Goal: Task Accomplishment & Management: Manage account settings

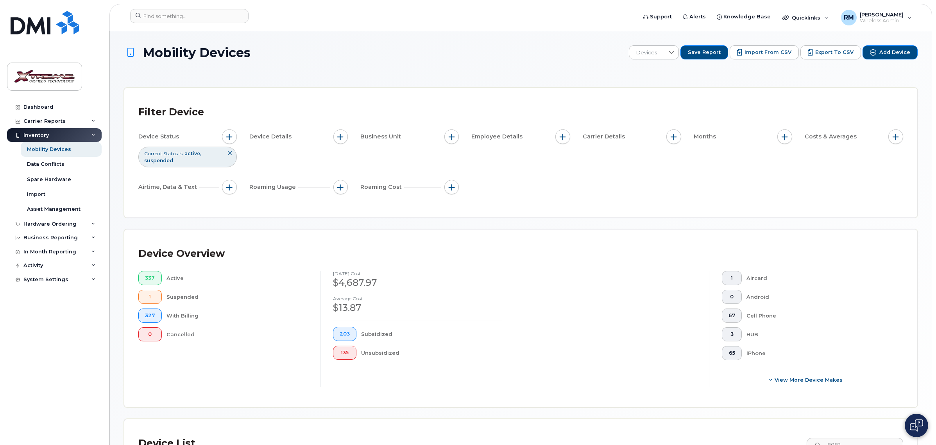
scroll to position [98, 0]
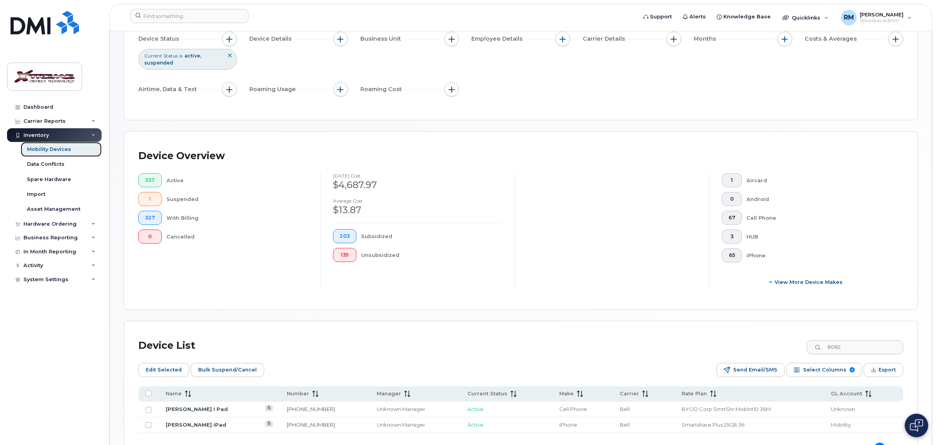
click at [63, 148] on div "Mobility Devices" at bounding box center [49, 149] width 44 height 7
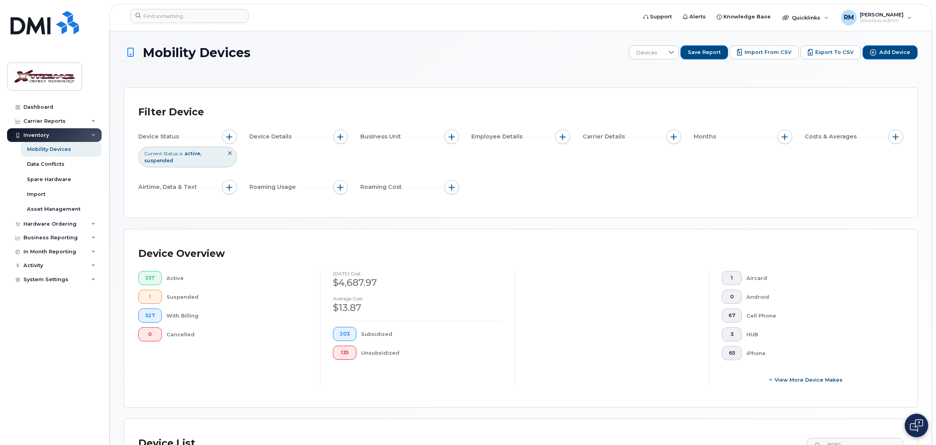
click at [55, 136] on div "Inventory" at bounding box center [54, 135] width 95 height 14
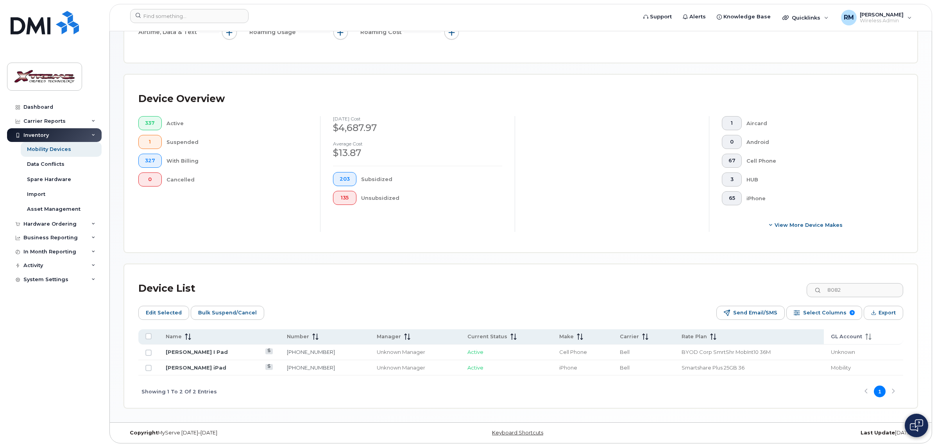
scroll to position [157, 0]
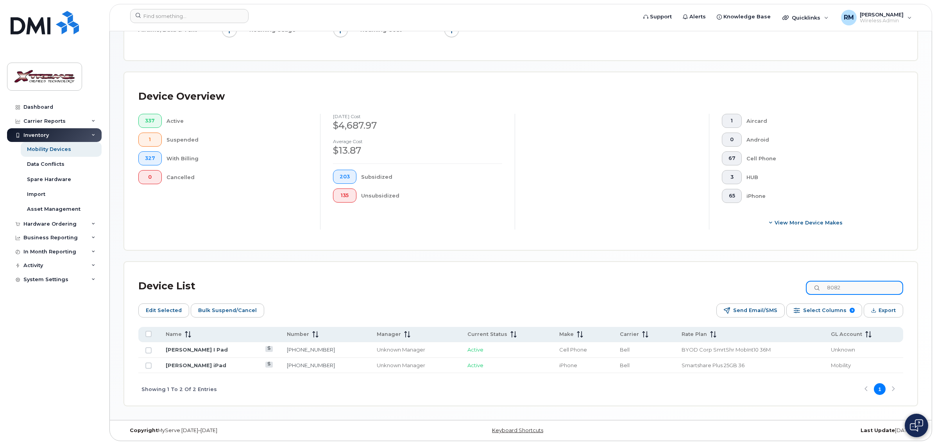
click at [852, 290] on input "8082" at bounding box center [854, 288] width 97 height 14
drag, startPoint x: 852, startPoint y: 290, endPoint x: 796, endPoint y: 286, distance: 56.4
click at [796, 286] on div "Device List 8082" at bounding box center [520, 286] width 765 height 20
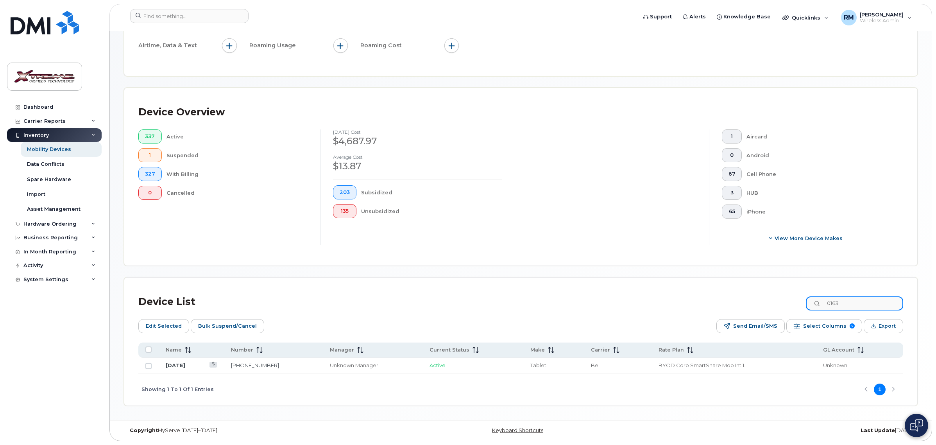
scroll to position [142, 0]
type input "0163"
click at [170, 362] on link "[DATE]" at bounding box center [176, 365] width 20 height 6
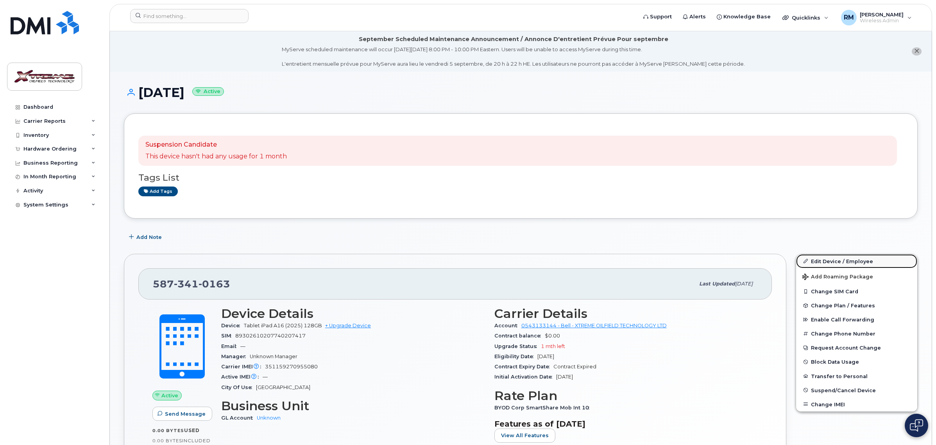
click at [817, 263] on link "Edit Device / Employee" at bounding box center [856, 261] width 121 height 14
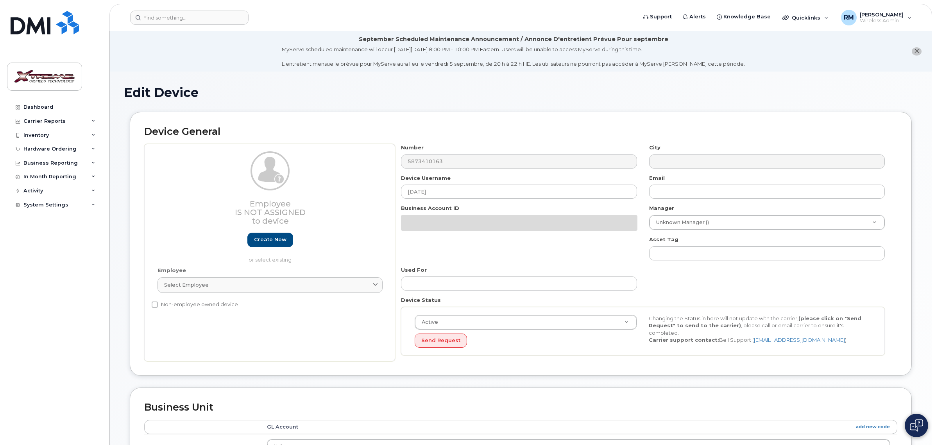
select select "4343095"
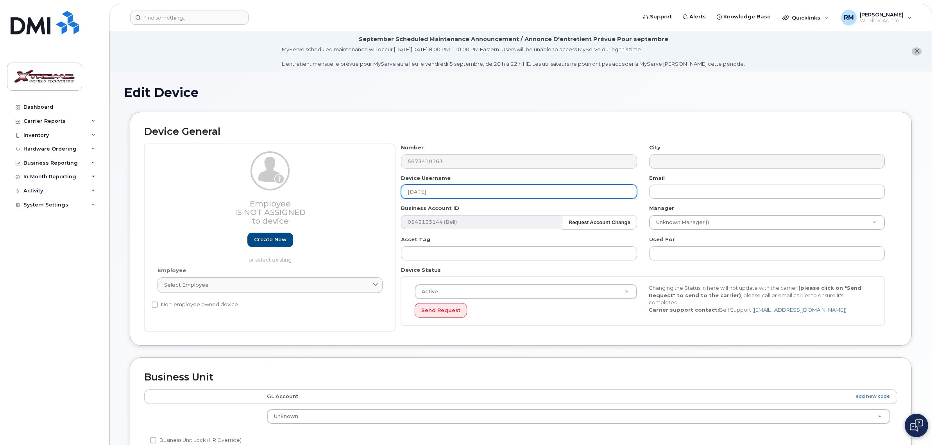
click at [272, 192] on div "Employee Is not assigned to device Create new or select existing Employee Selec…" at bounding box center [520, 237] width 753 height 187
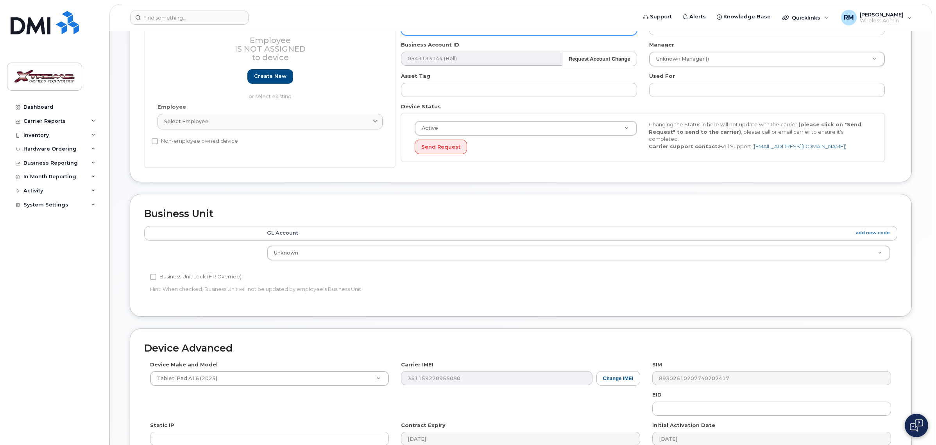
scroll to position [282, 0]
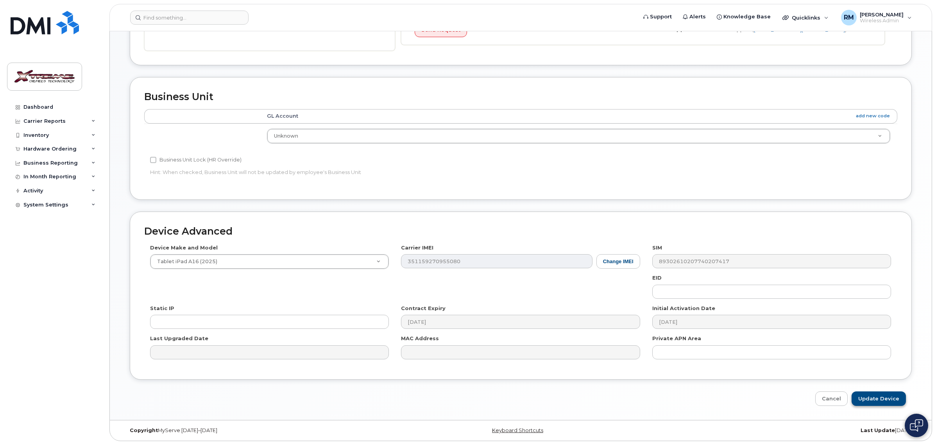
type input "Jason Maheeden iPad"
click at [888, 400] on input "Update Device" at bounding box center [878, 398] width 54 height 14
type input "Saving..."
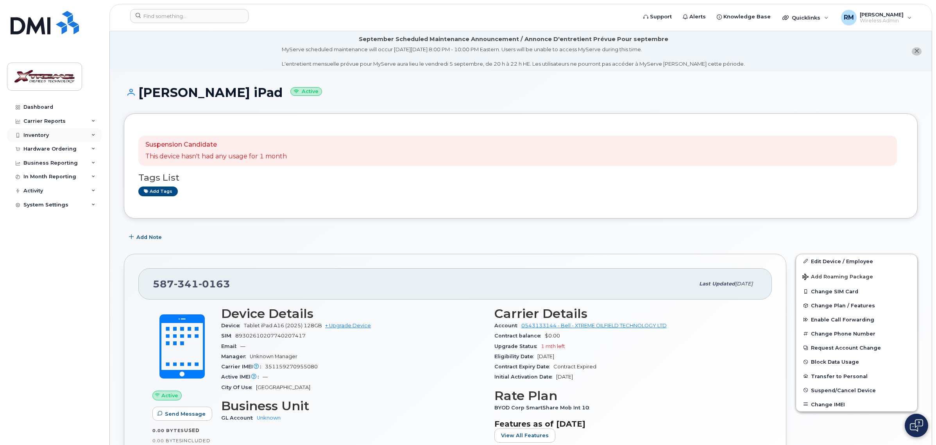
click at [43, 134] on div "Inventory" at bounding box center [35, 135] width 25 height 6
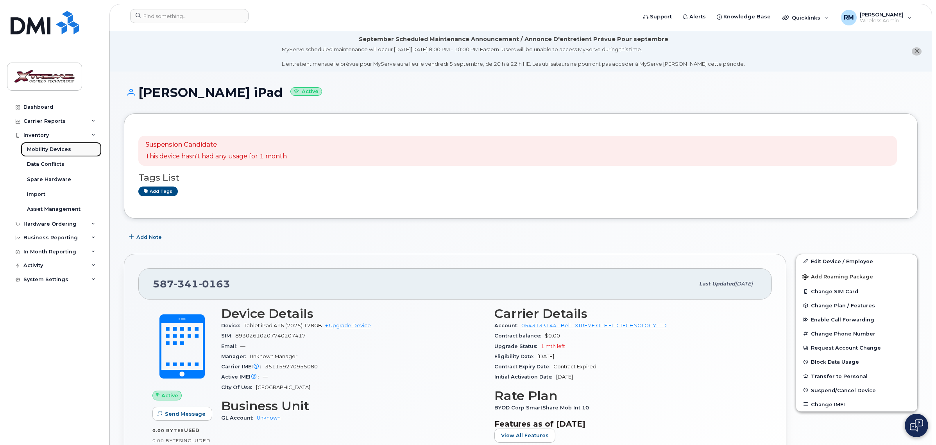
click at [48, 147] on div "Mobility Devices" at bounding box center [49, 149] width 44 height 7
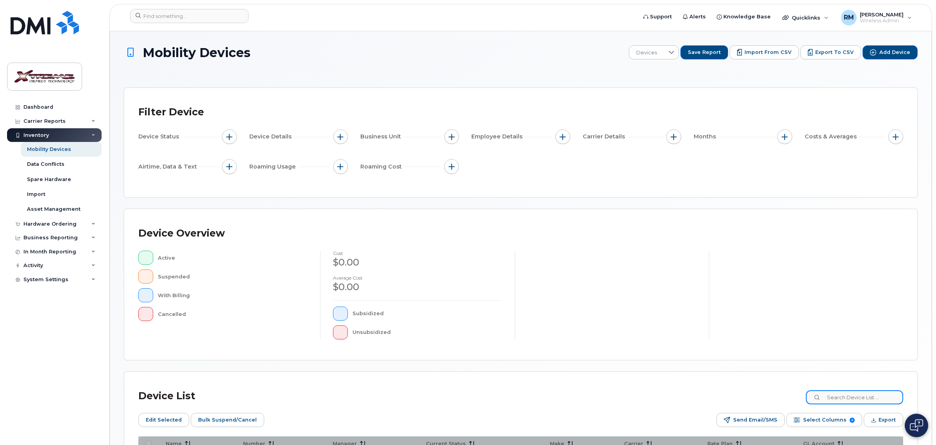
click at [860, 399] on input at bounding box center [854, 397] width 97 height 14
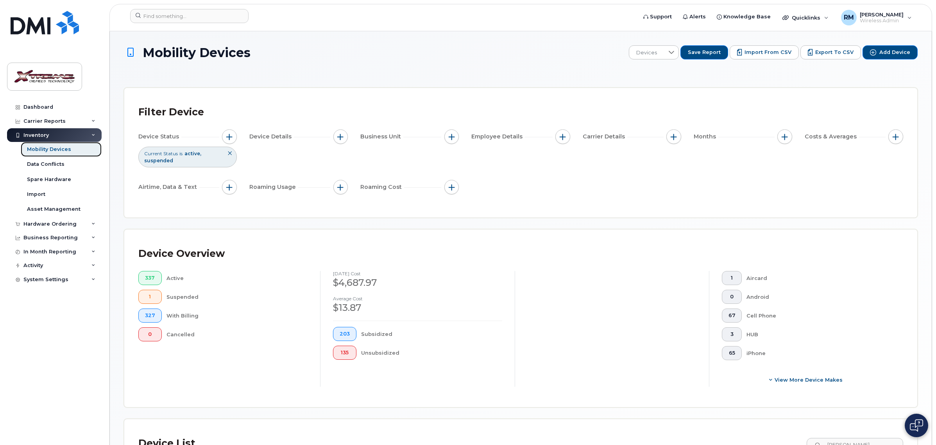
click at [58, 151] on div "Mobility Devices" at bounding box center [49, 149] width 44 height 7
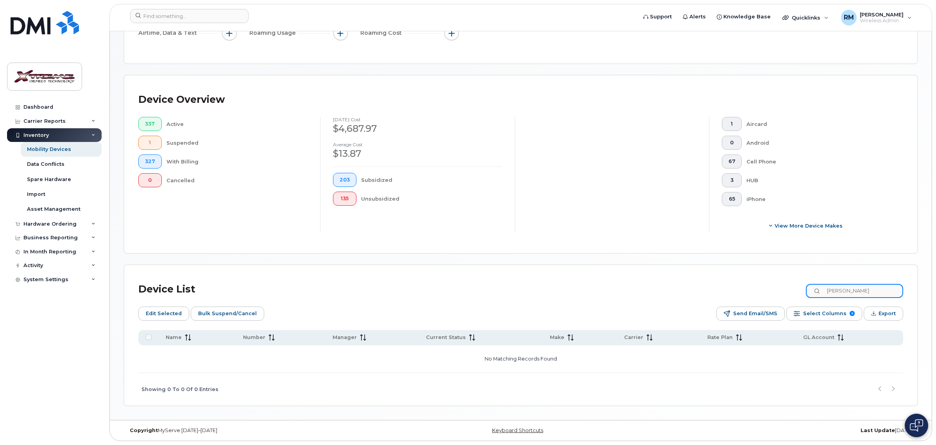
click at [870, 290] on input "hanson" at bounding box center [854, 291] width 97 height 14
drag, startPoint x: 870, startPoint y: 290, endPoint x: 762, endPoint y: 289, distance: 107.8
click at [763, 289] on div "Device List hanson" at bounding box center [520, 289] width 765 height 20
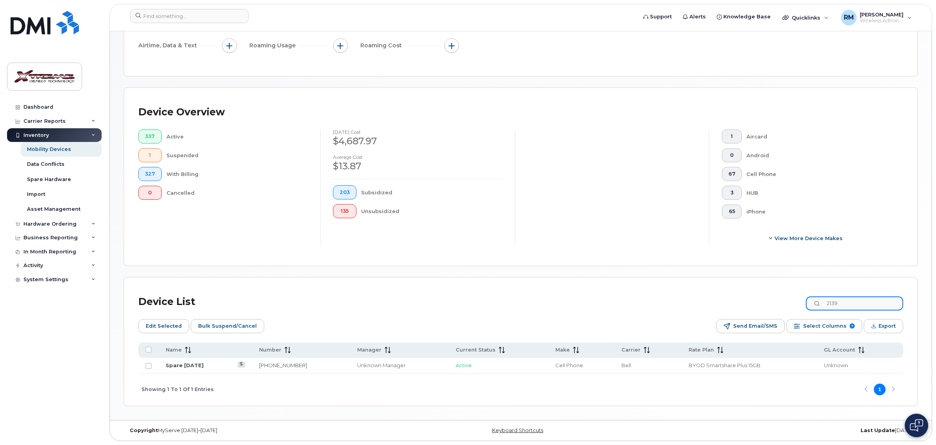
drag, startPoint x: 874, startPoint y: 303, endPoint x: 774, endPoint y: 300, distance: 99.7
click at [774, 300] on div "Device List 2139" at bounding box center [520, 301] width 765 height 20
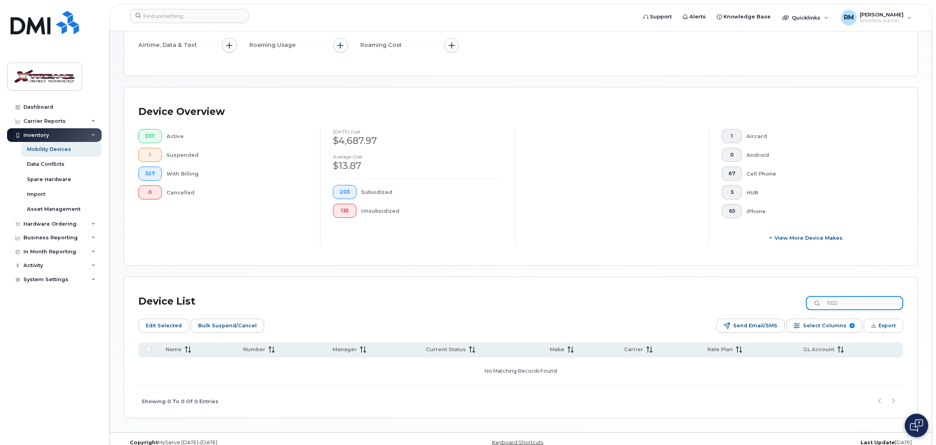
scroll to position [155, 0]
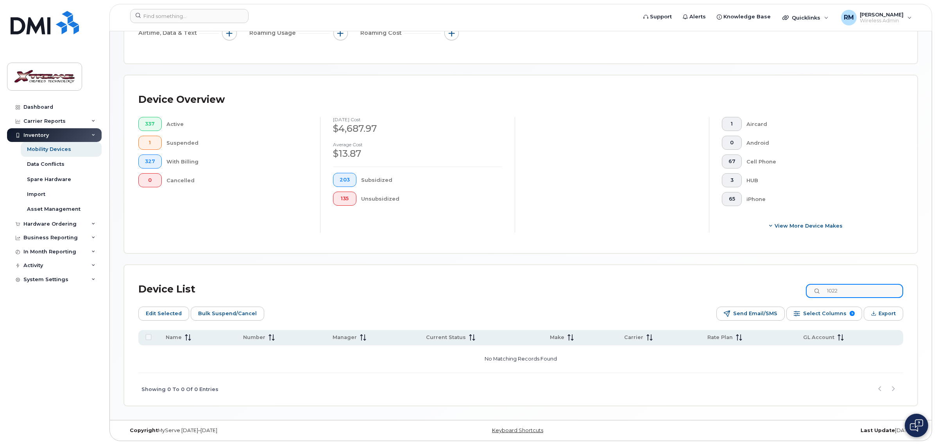
drag, startPoint x: 775, startPoint y: 293, endPoint x: 752, endPoint y: 293, distance: 22.7
click at [752, 293] on div "Device List 1022" at bounding box center [520, 289] width 765 height 20
drag, startPoint x: 869, startPoint y: 295, endPoint x: 790, endPoint y: 295, distance: 79.7
click at [790, 295] on div "Device List 8619" at bounding box center [520, 289] width 765 height 20
drag, startPoint x: 852, startPoint y: 288, endPoint x: 770, endPoint y: 288, distance: 82.1
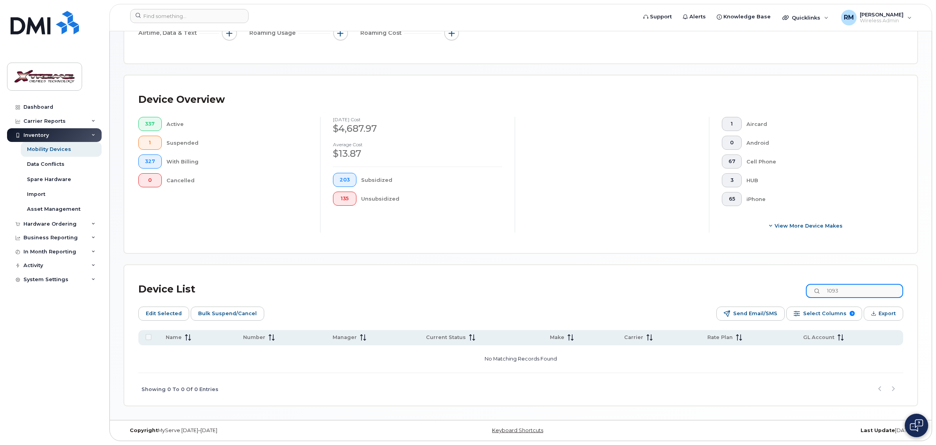
click at [781, 290] on div "Device List 1093" at bounding box center [520, 289] width 765 height 20
drag, startPoint x: 853, startPoint y: 291, endPoint x: 760, endPoint y: 286, distance: 92.7
click at [760, 286] on div "Device List 6612" at bounding box center [520, 289] width 765 height 20
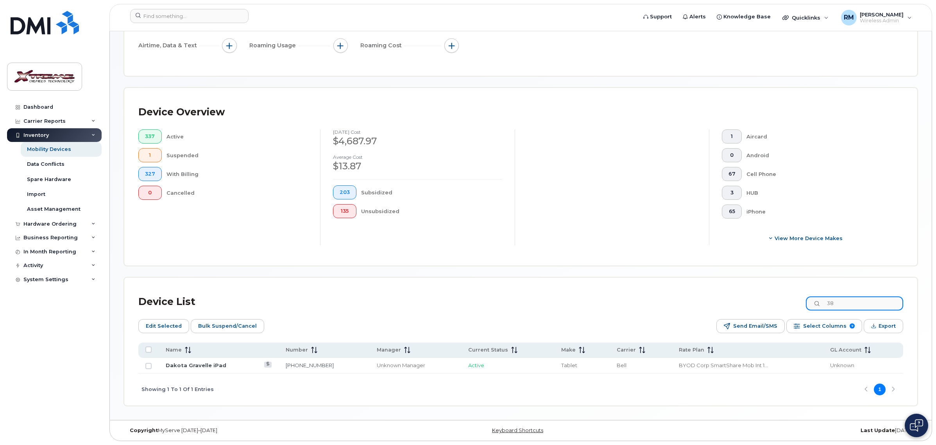
type input "3"
drag, startPoint x: 864, startPoint y: 303, endPoint x: 802, endPoint y: 302, distance: 61.8
click at [802, 302] on div "Device List george" at bounding box center [520, 301] width 765 height 20
type input "5890"
click at [197, 363] on link "[PERSON_NAME] I Pad" at bounding box center [197, 365] width 62 height 6
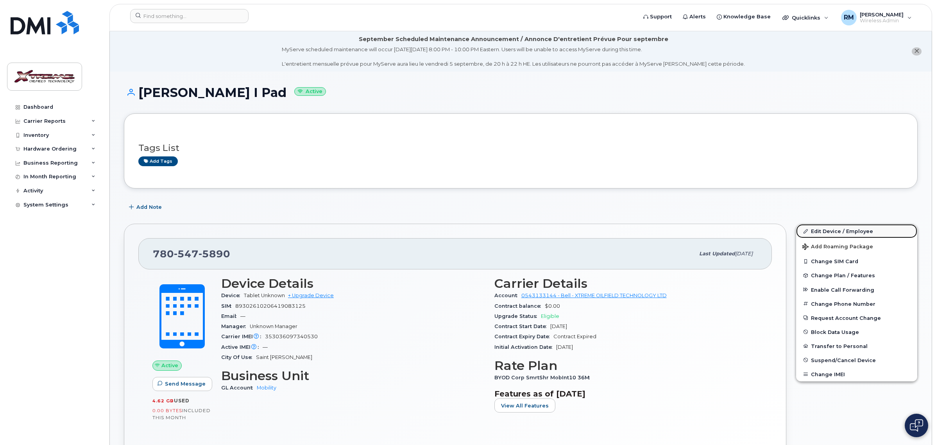
click at [831, 231] on link "Edit Device / Employee" at bounding box center [856, 231] width 121 height 14
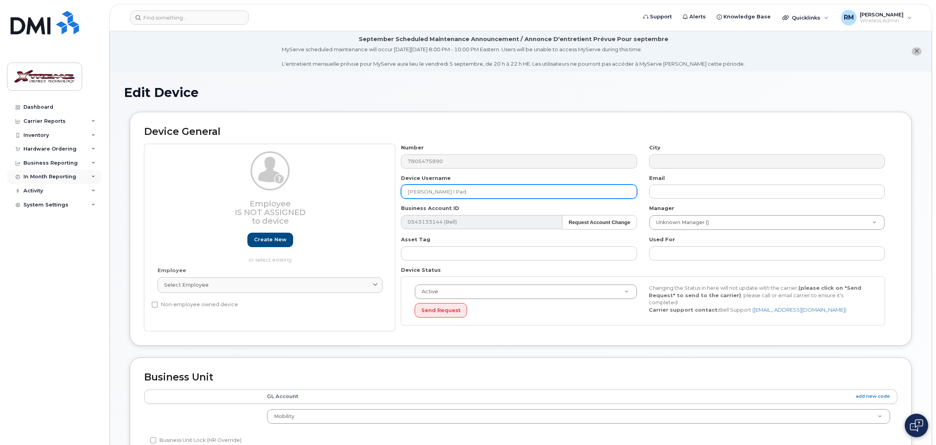
drag, startPoint x: 481, startPoint y: 189, endPoint x: 38, endPoint y: 176, distance: 444.1
click at [109, 176] on div "Support Alerts Knowledge Base Quicklinks Suspend / Cancel Device Change SIM Car…" at bounding box center [520, 365] width 822 height 669
type input "Open iPad"
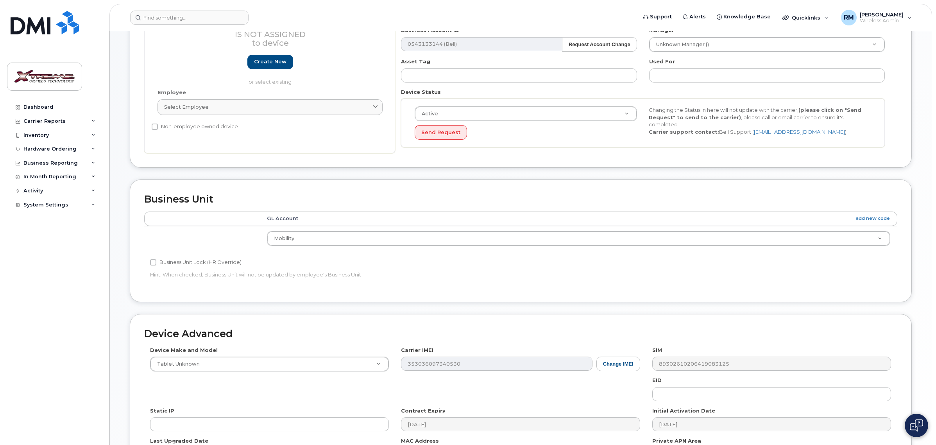
scroll to position [282, 0]
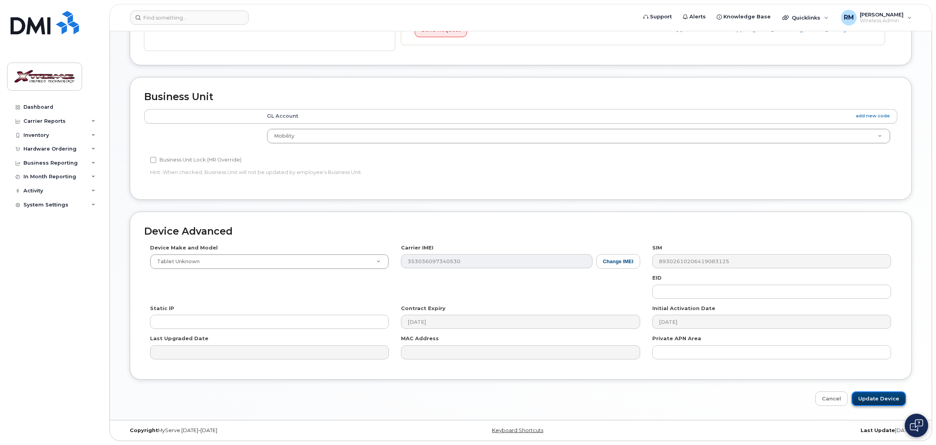
drag, startPoint x: 889, startPoint y: 404, endPoint x: 883, endPoint y: 399, distance: 8.0
click at [889, 404] on input "Update Device" at bounding box center [878, 398] width 54 height 14
type input "Saving..."
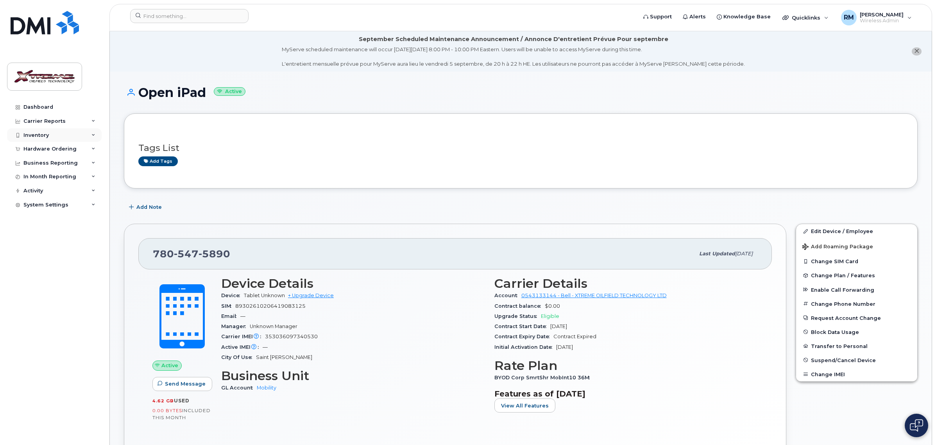
click at [31, 128] on div "Inventory" at bounding box center [54, 135] width 95 height 14
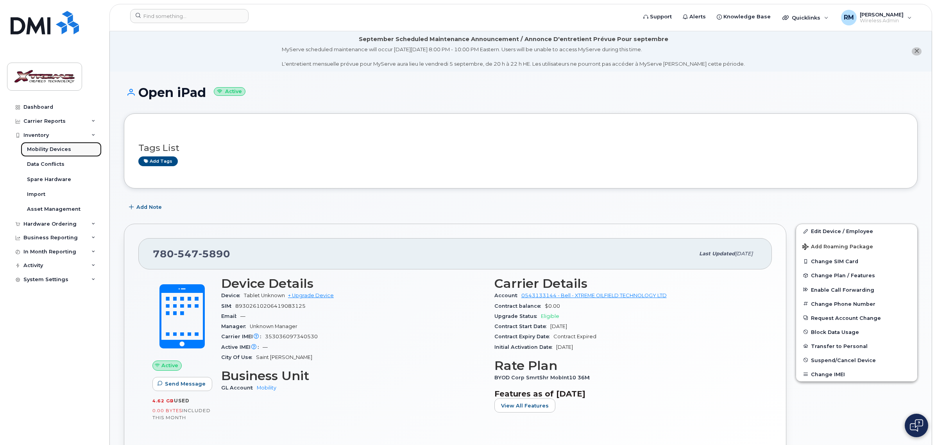
click at [40, 149] on div "Mobility Devices" at bounding box center [49, 149] width 44 height 7
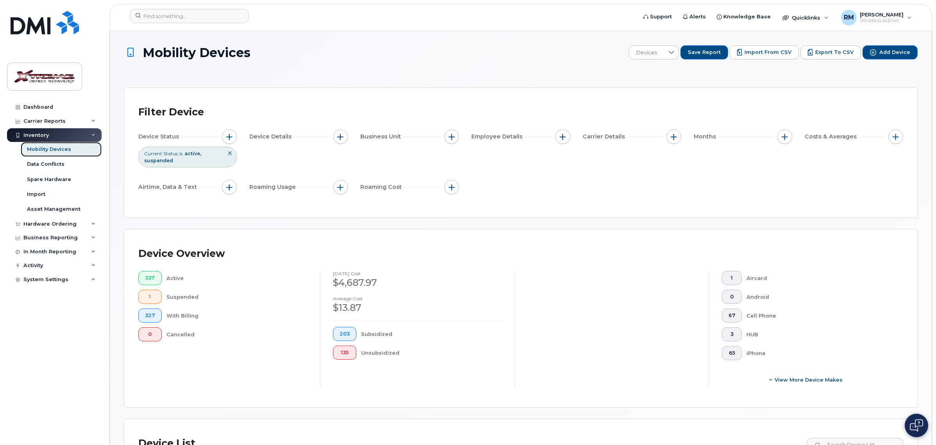
click at [38, 145] on link "Mobility Devices" at bounding box center [61, 149] width 81 height 15
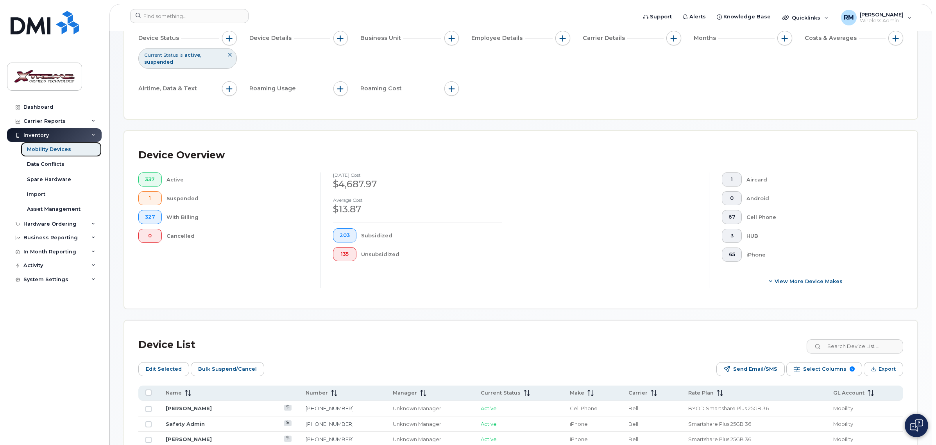
scroll to position [195, 0]
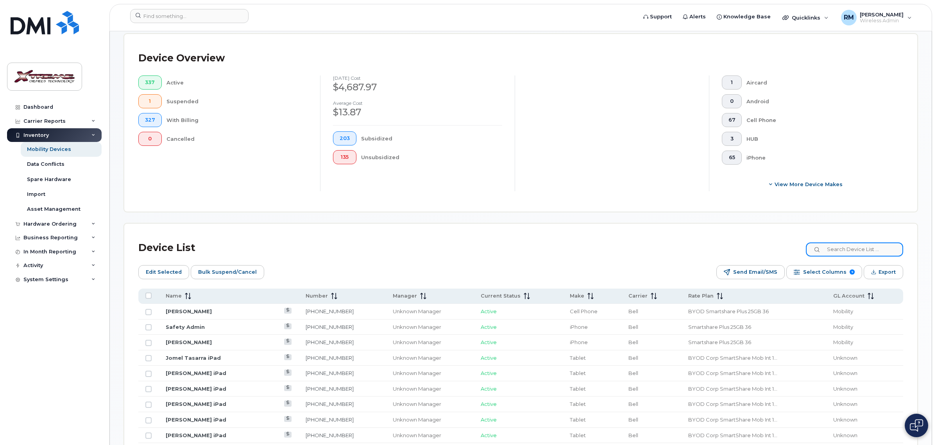
click at [852, 248] on input at bounding box center [854, 249] width 97 height 14
type input "5848"
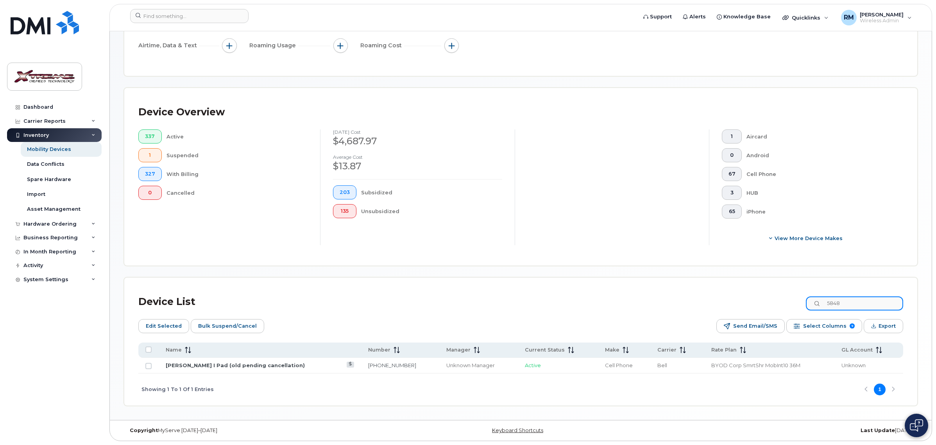
scroll to position [142, 0]
